Goal: Navigation & Orientation: Find specific page/section

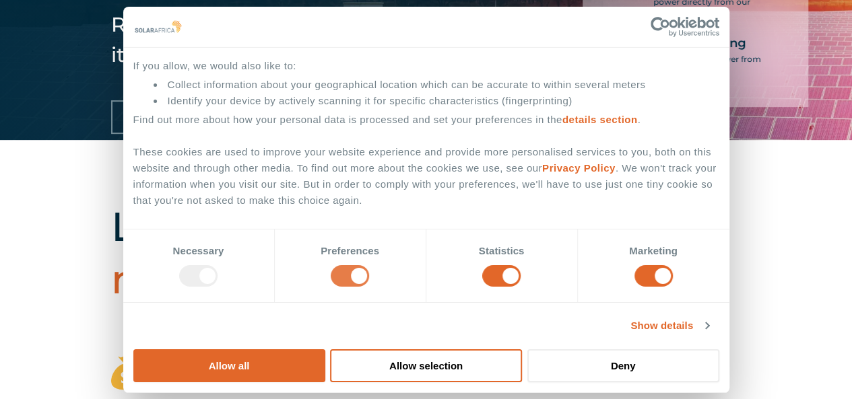
scroll to position [260, 0]
click at [369, 287] on input "Preferences" at bounding box center [350, 276] width 38 height 22
checkbox input "false"
click at [508, 287] on input "Statistics" at bounding box center [501, 276] width 38 height 22
checkbox input "false"
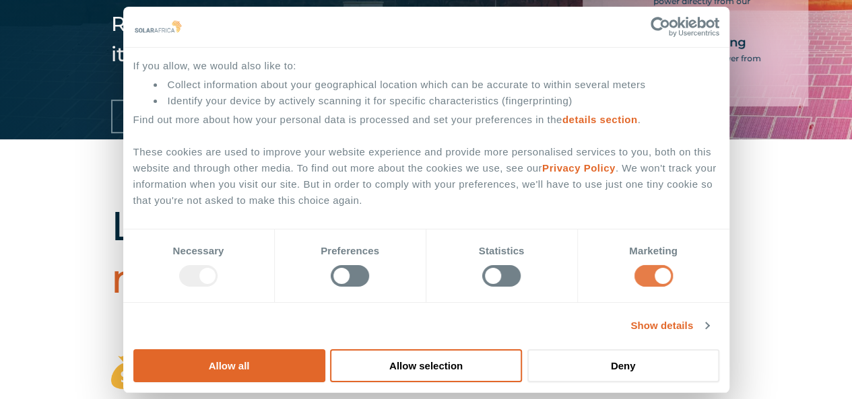
click at [634, 287] on input "Marketing" at bounding box center [653, 276] width 38 height 22
checkbox input "false"
click at [556, 205] on span ". We won't track your information when you visit our site. But in order to comp…" at bounding box center [424, 184] width 583 height 44
click at [522, 349] on button "Allow selection" at bounding box center [426, 365] width 192 height 33
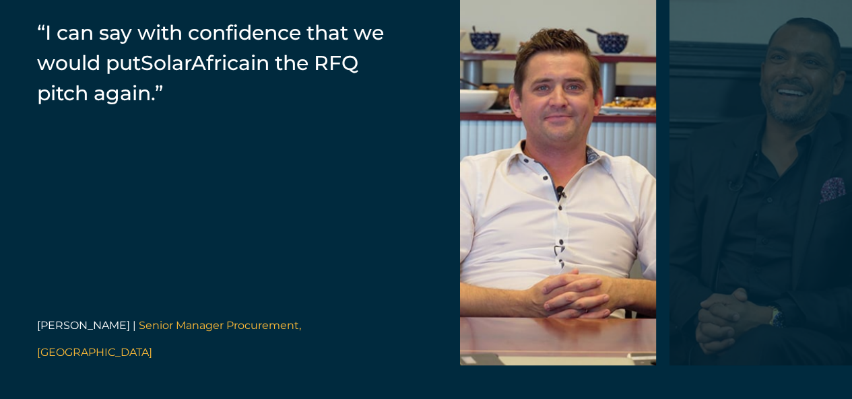
scroll to position [2826, 0]
click at [776, 242] on div at bounding box center [767, 173] width 196 height 384
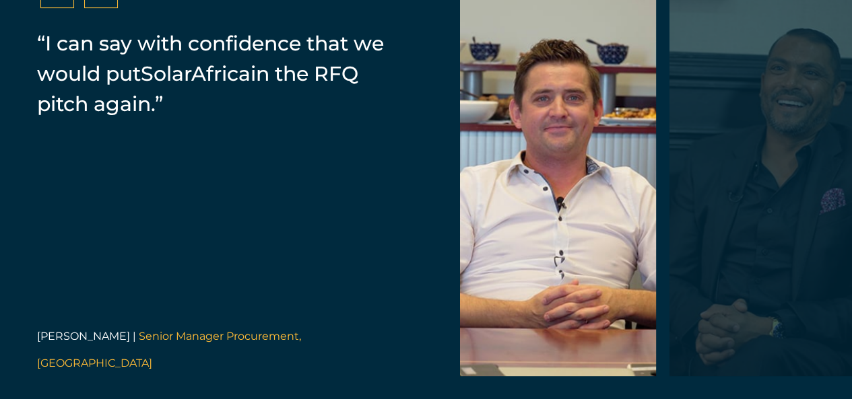
scroll to position [2816, 0]
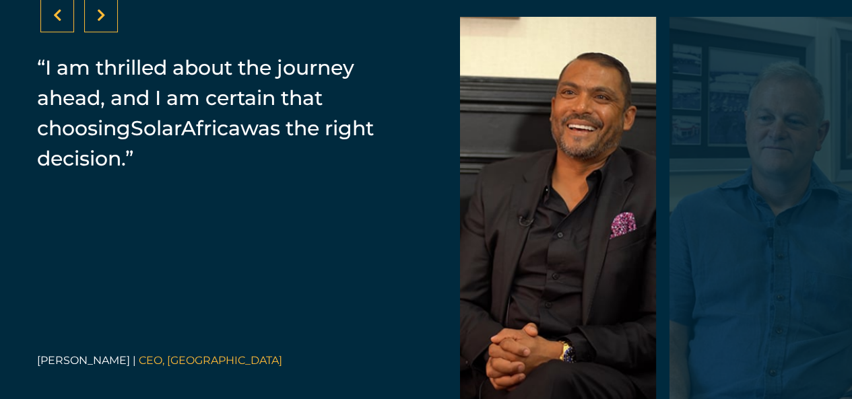
scroll to position [2789, 0]
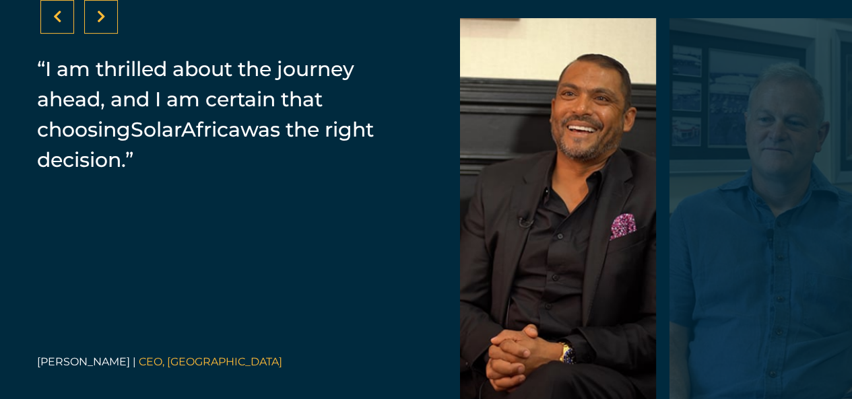
click at [102, 24] on icon at bounding box center [101, 16] width 9 height 13
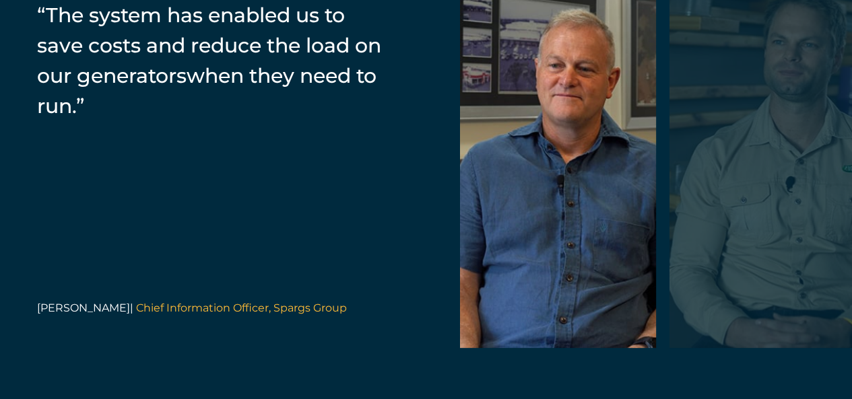
scroll to position [2820, 0]
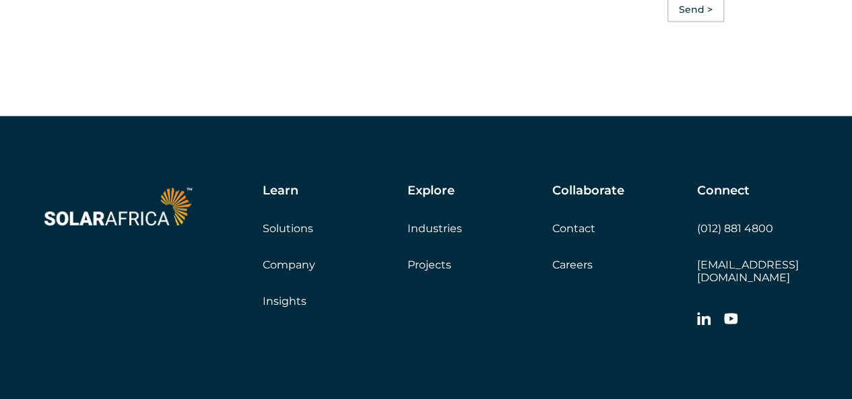
scroll to position [3970, 0]
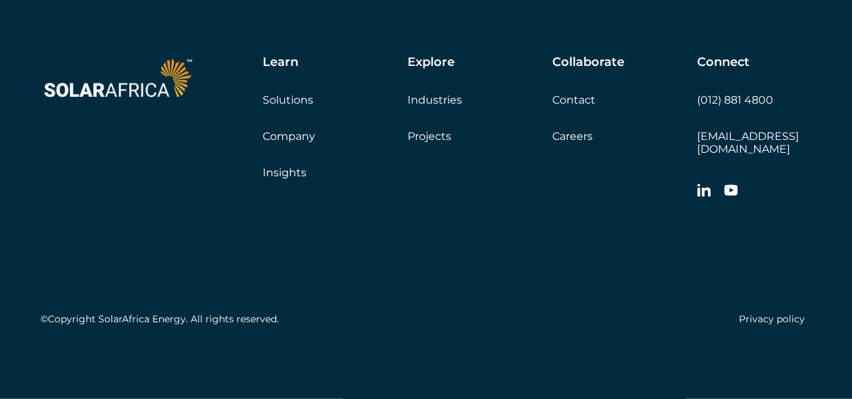
click at [429, 106] on link "Industries" at bounding box center [434, 100] width 55 height 13
